Goal: Task Accomplishment & Management: Manage account settings

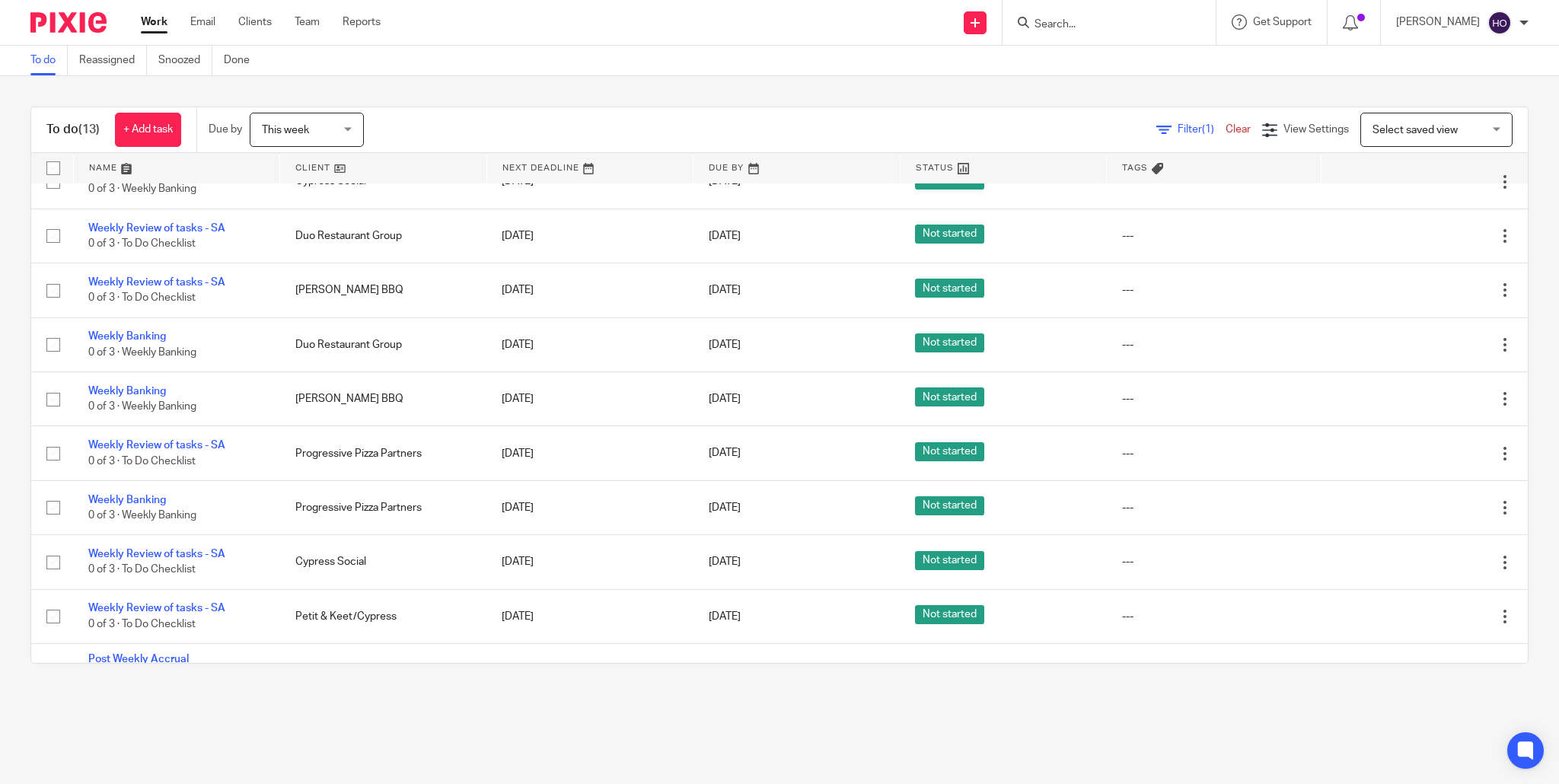
scroll to position [253, 0]
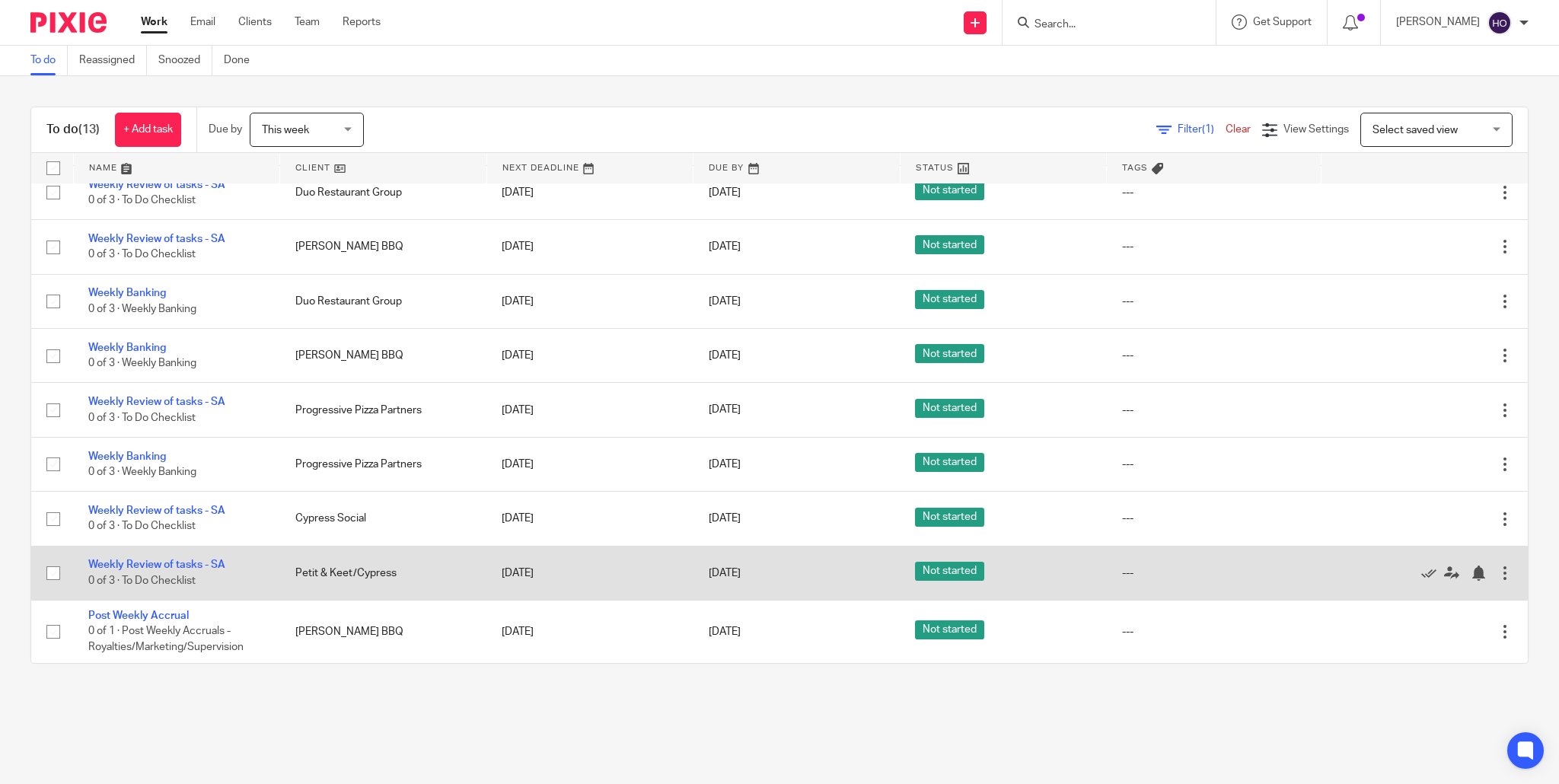
click at [54, 570] on input "checkbox" at bounding box center [53, 572] width 29 height 29
checkbox input "true"
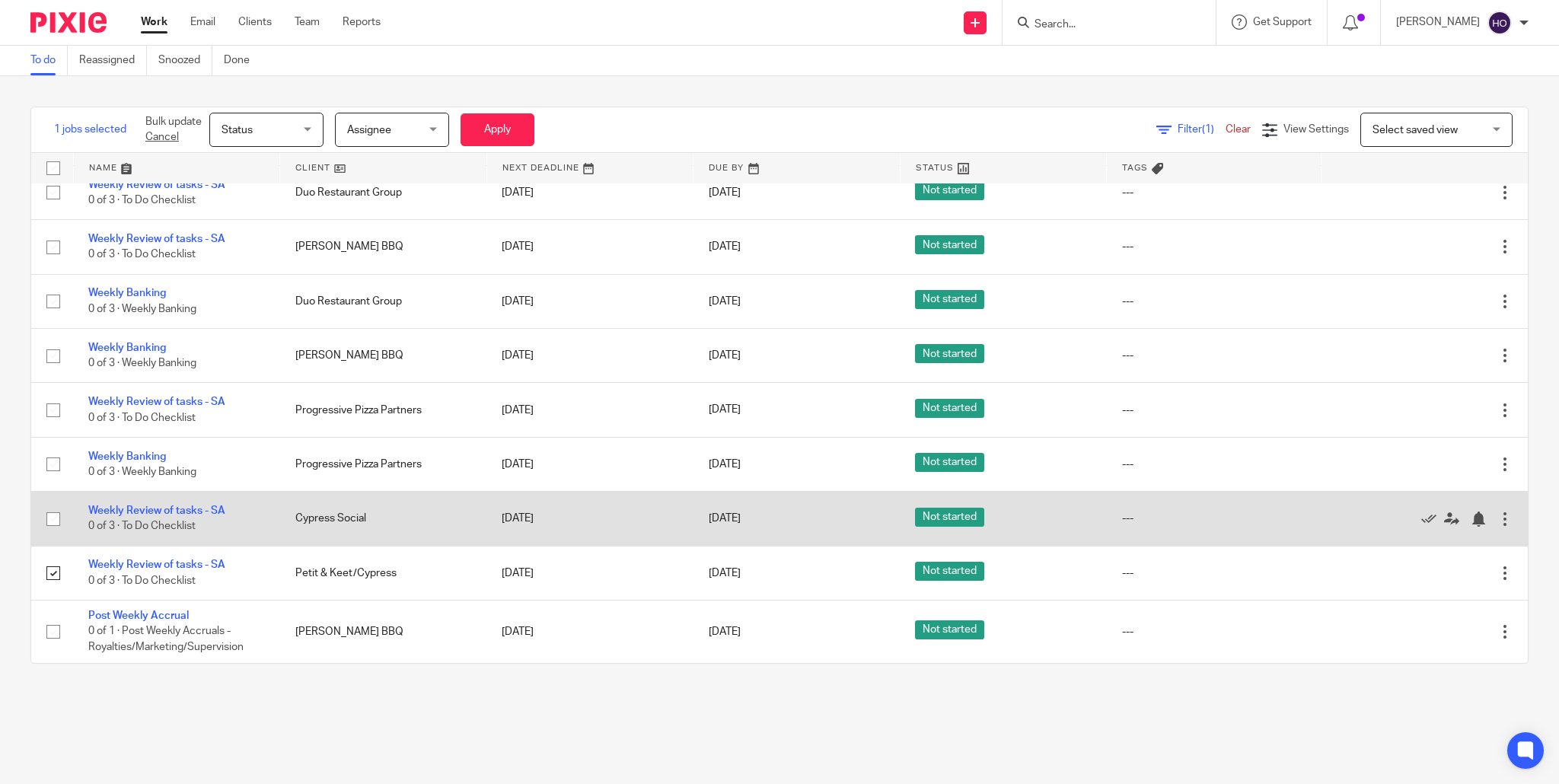
click at [54, 516] on input "checkbox" at bounding box center [53, 519] width 29 height 29
checkbox input "true"
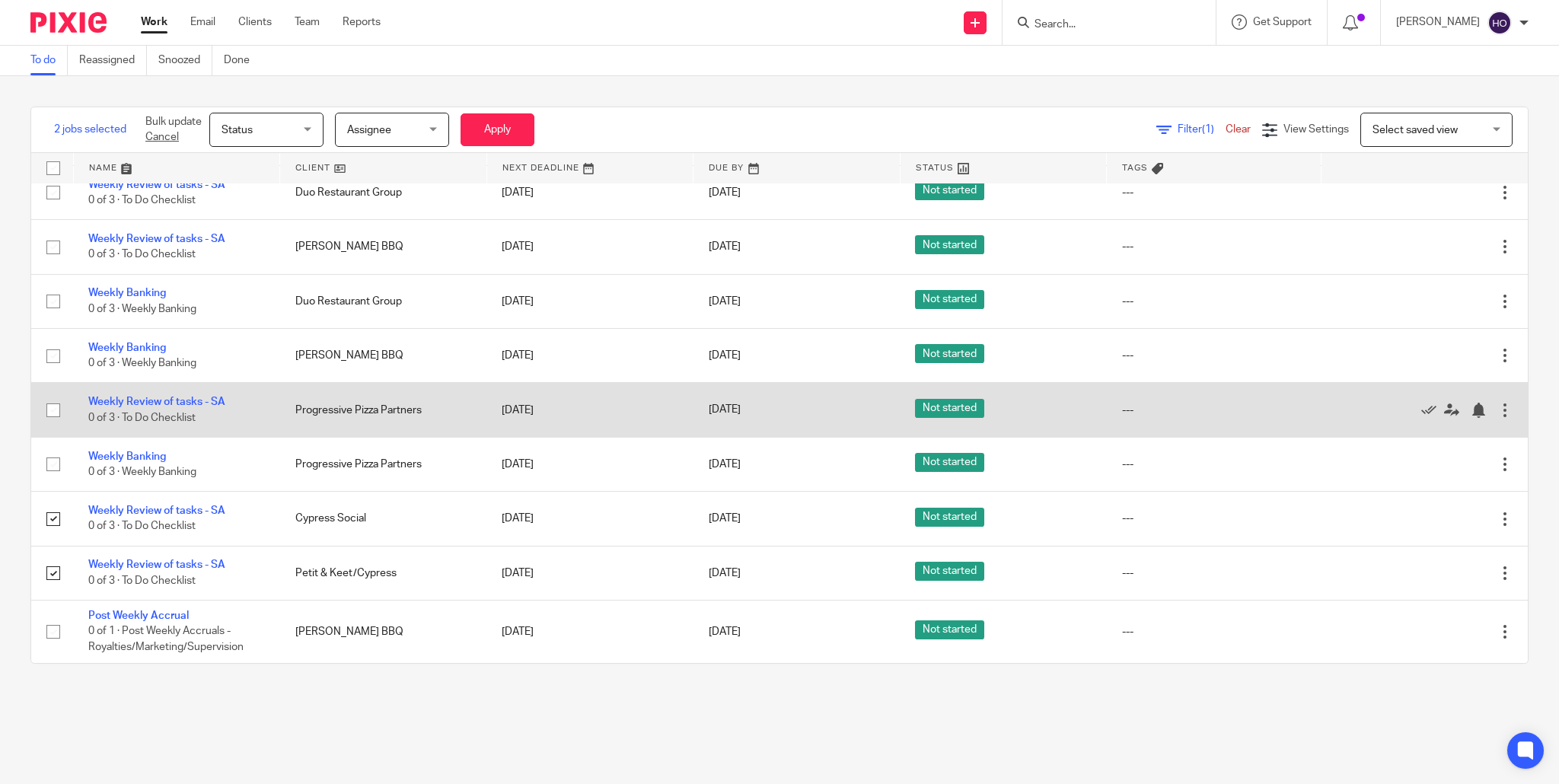
click at [50, 404] on input "checkbox" at bounding box center [53, 409] width 29 height 29
checkbox input "true"
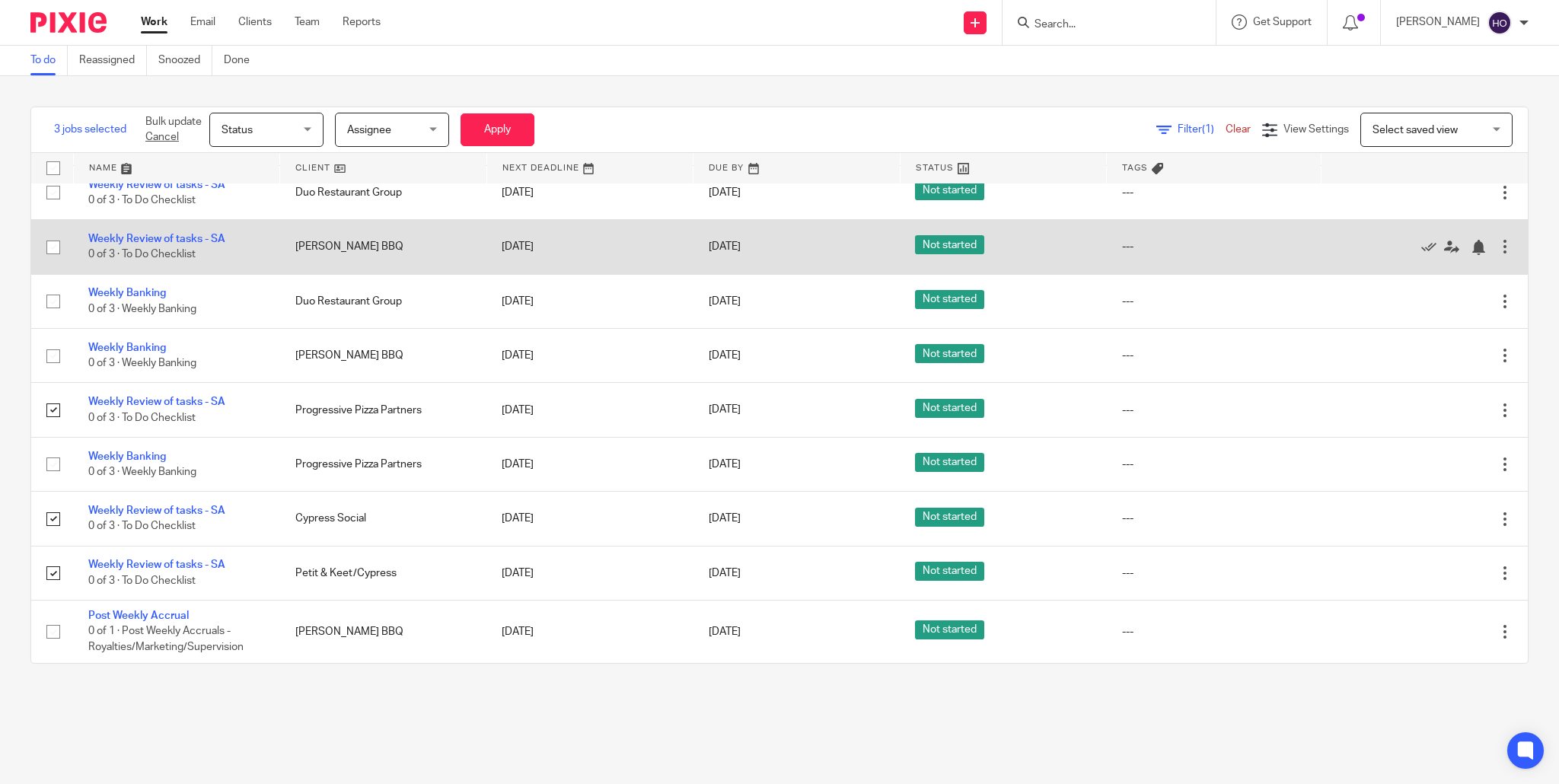
click at [57, 240] on input "checkbox" at bounding box center [53, 247] width 29 height 29
checkbox input "true"
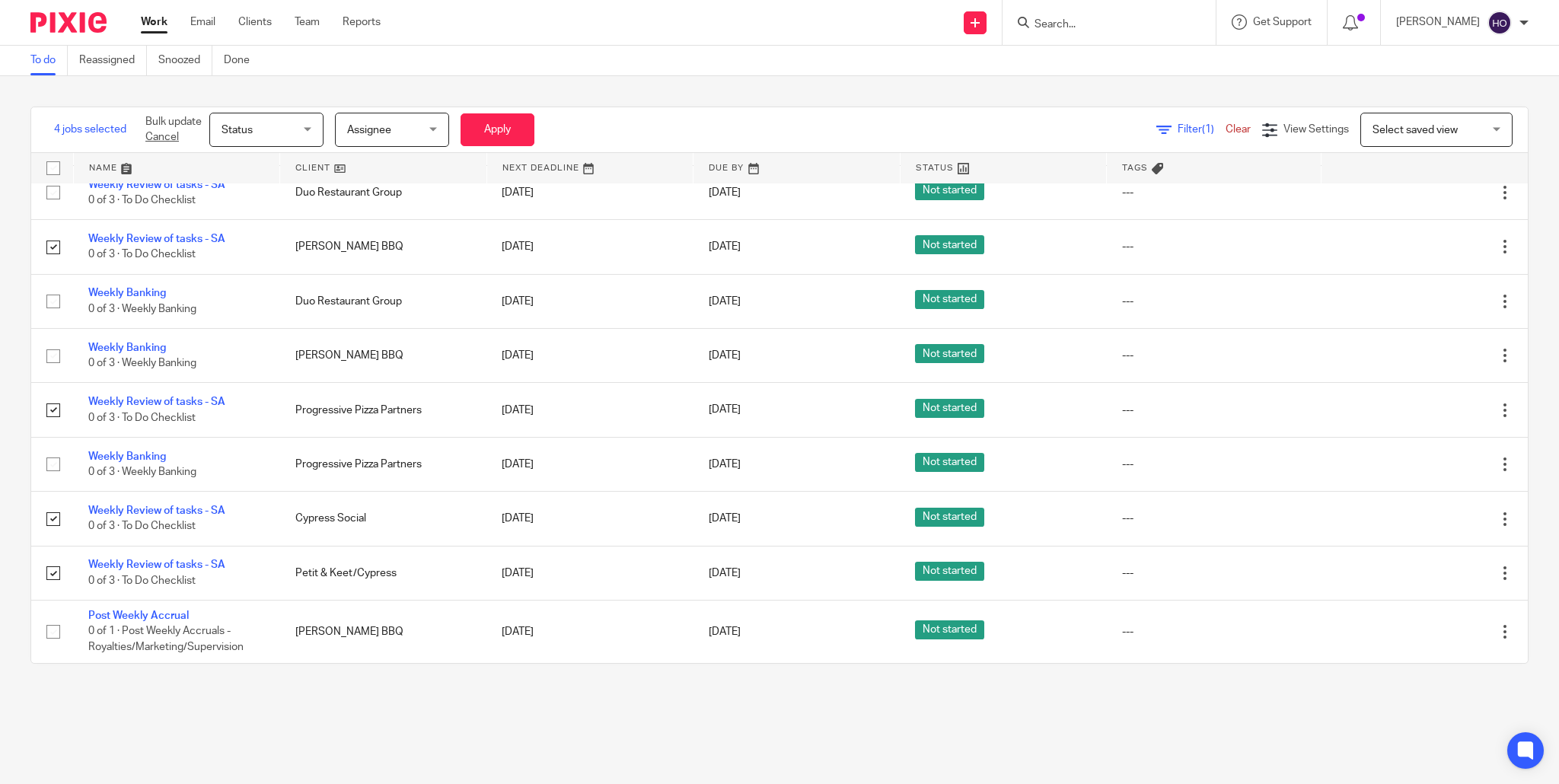
click at [288, 123] on span "Status" at bounding box center [262, 129] width 81 height 32
click at [285, 255] on li "Done" at bounding box center [267, 255] width 112 height 31
click at [503, 134] on button "Apply" at bounding box center [497, 130] width 74 height 33
